Goal: Check status: Check status

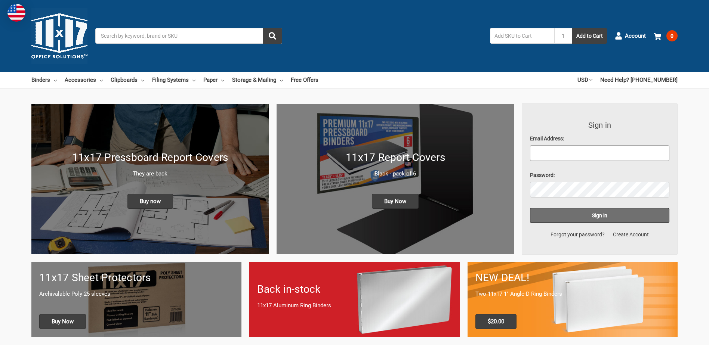
type input "[EMAIL_ADDRESS][DOMAIN_NAME]"
click at [574, 216] on input "Sign in" at bounding box center [600, 215] width 140 height 15
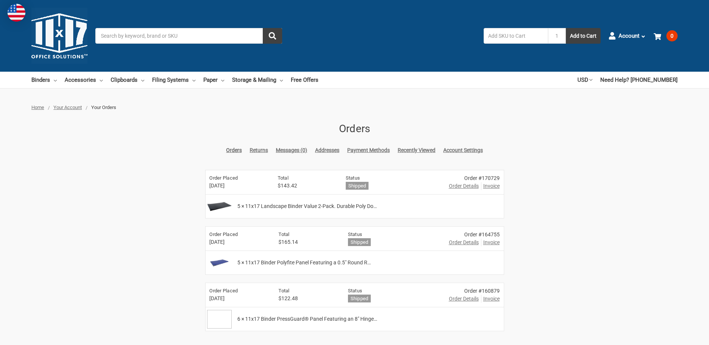
click at [492, 184] on span "Invoice" at bounding box center [491, 186] width 16 height 8
